Goal: Task Accomplishment & Management: Manage account settings

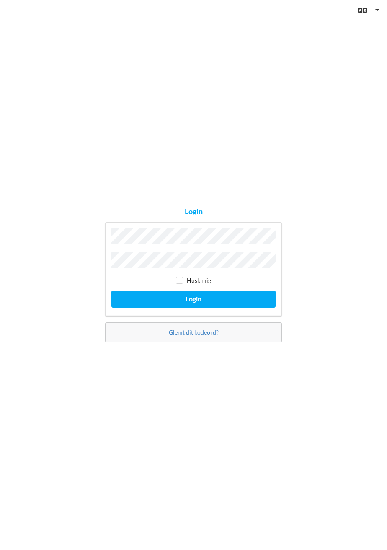
click at [112, 291] on button "Login" at bounding box center [194, 299] width 164 height 17
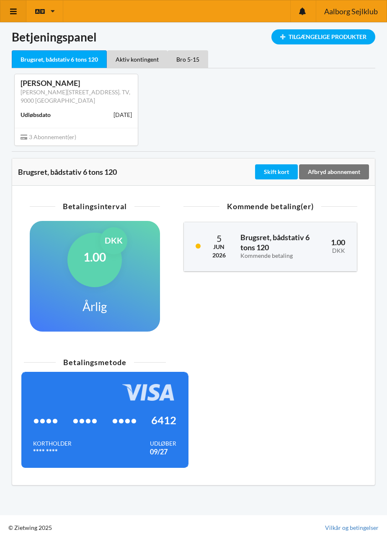
click at [16, 13] on icon at bounding box center [13, 12] width 9 height 8
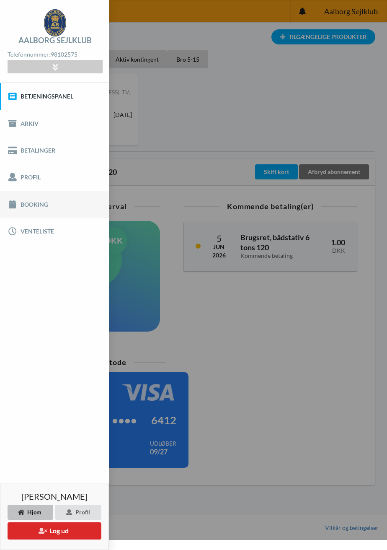
click at [46, 208] on link "Booking" at bounding box center [54, 204] width 109 height 27
